Goal: Transaction & Acquisition: Book appointment/travel/reservation

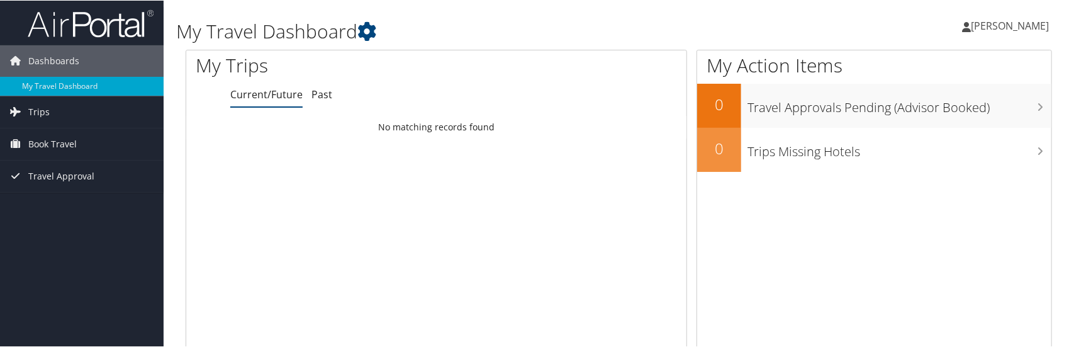
click at [971, 26] on span "[PERSON_NAME]" at bounding box center [1010, 25] width 78 height 14
click at [983, 105] on link "View Travel Profile" at bounding box center [976, 111] width 140 height 21
click at [54, 138] on span "Book Travel" at bounding box center [52, 143] width 48 height 31
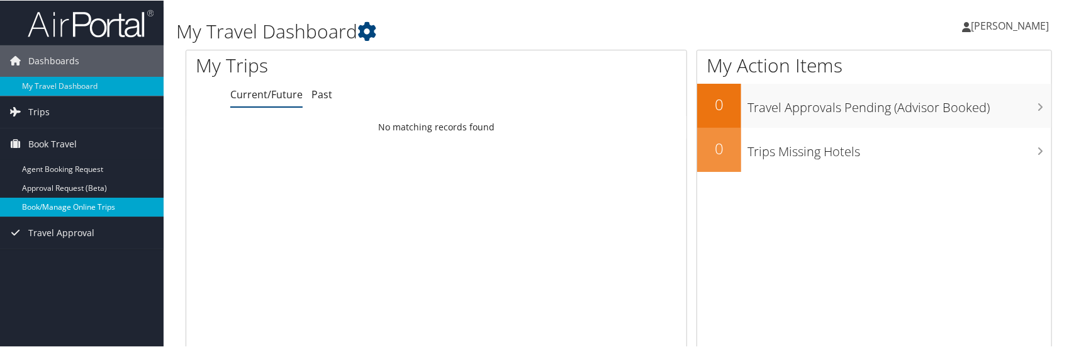
click at [73, 203] on link "Book/Manage Online Trips" at bounding box center [82, 206] width 164 height 19
